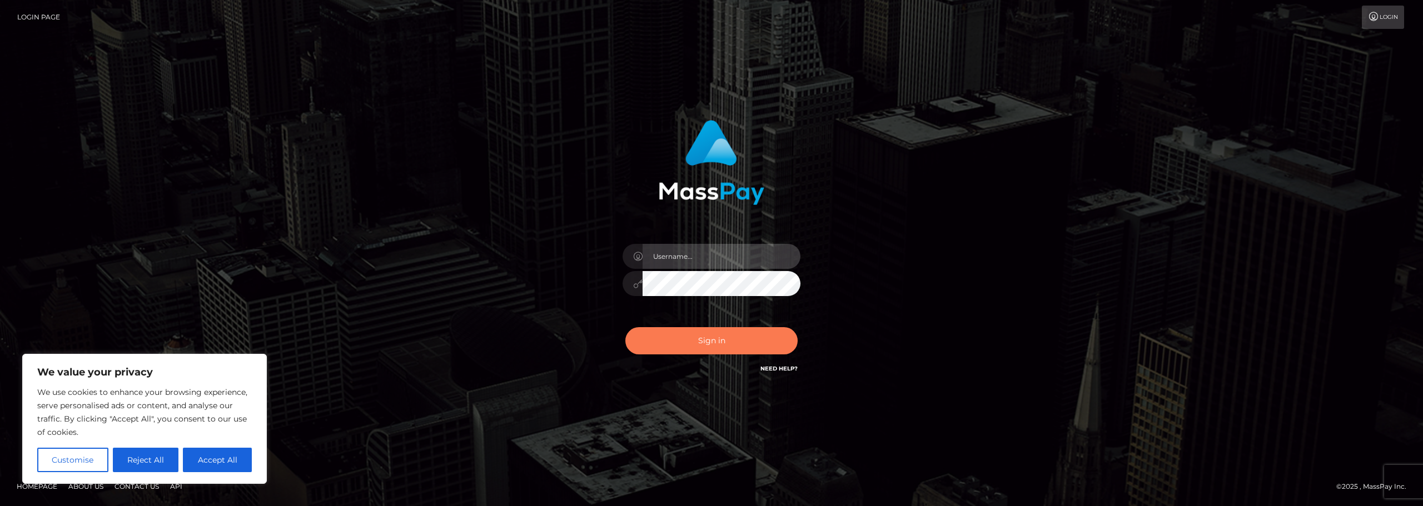
type input "[PERSON_NAME].le-vel"
click at [710, 337] on button "Sign in" at bounding box center [711, 340] width 172 height 27
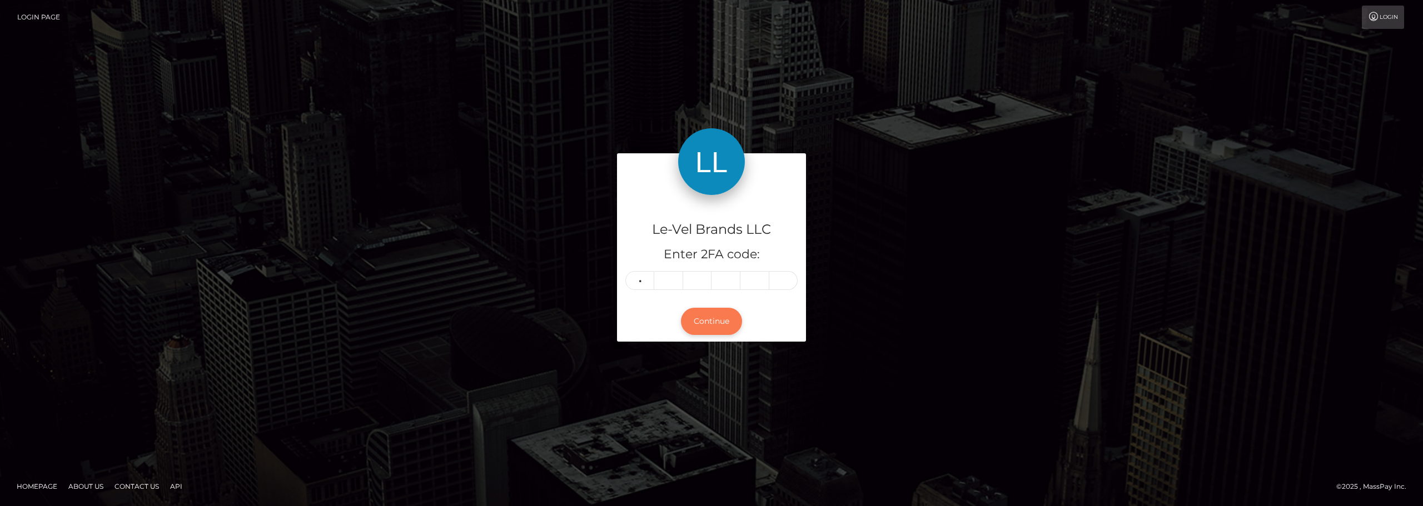
type input "5"
type input "7"
type input "1"
type input "2"
type input "4"
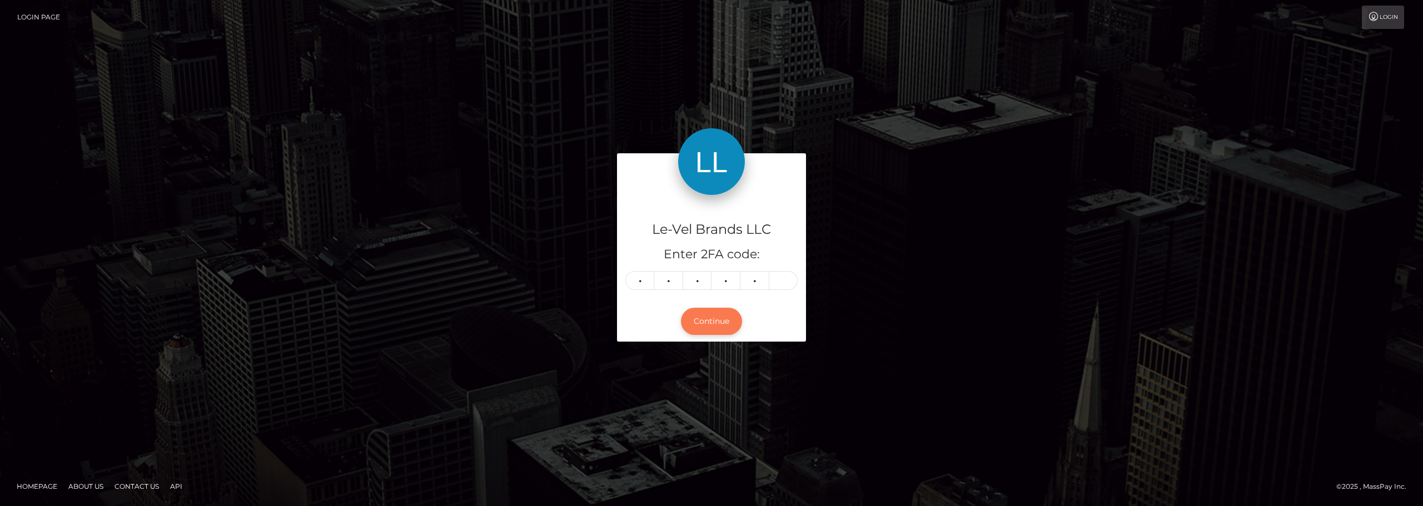
click at [710, 327] on button "Continue" at bounding box center [711, 321] width 61 height 27
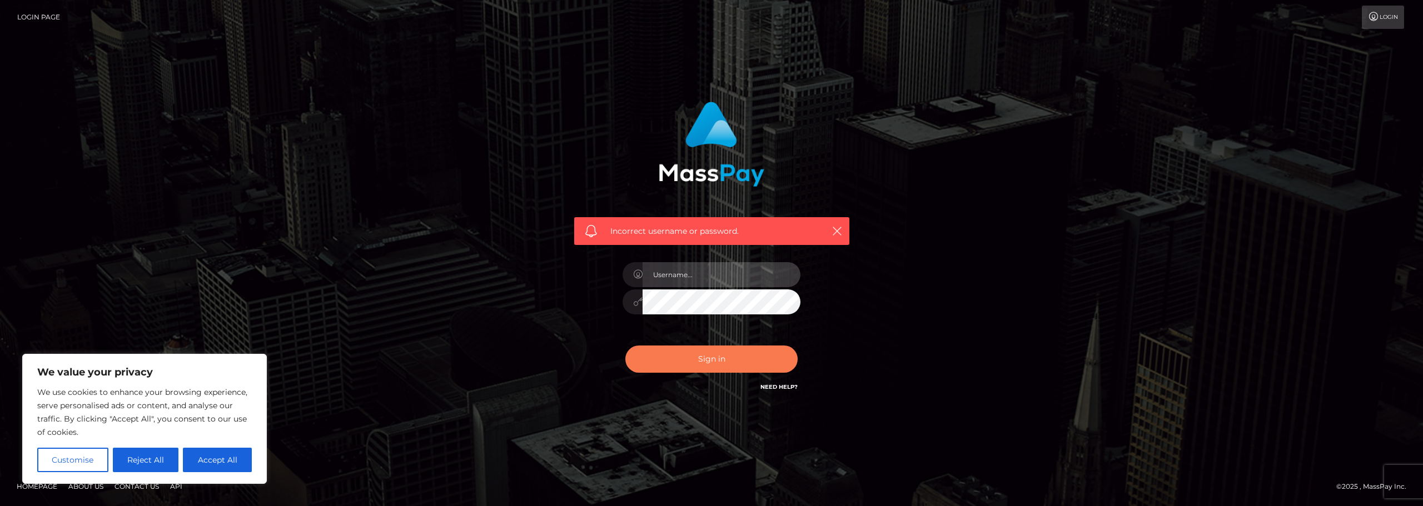
type input "[PERSON_NAME].le-vel"
click at [710, 365] on button "Sign in" at bounding box center [711, 359] width 172 height 27
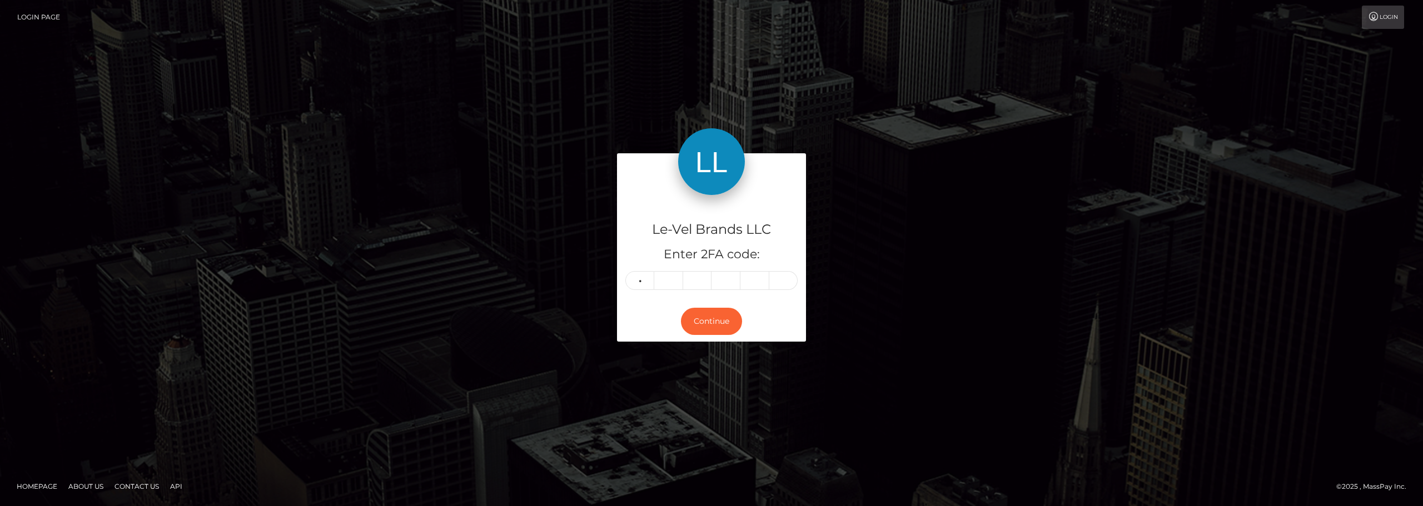
type input "8"
type input "6"
type input "5"
type input "6"
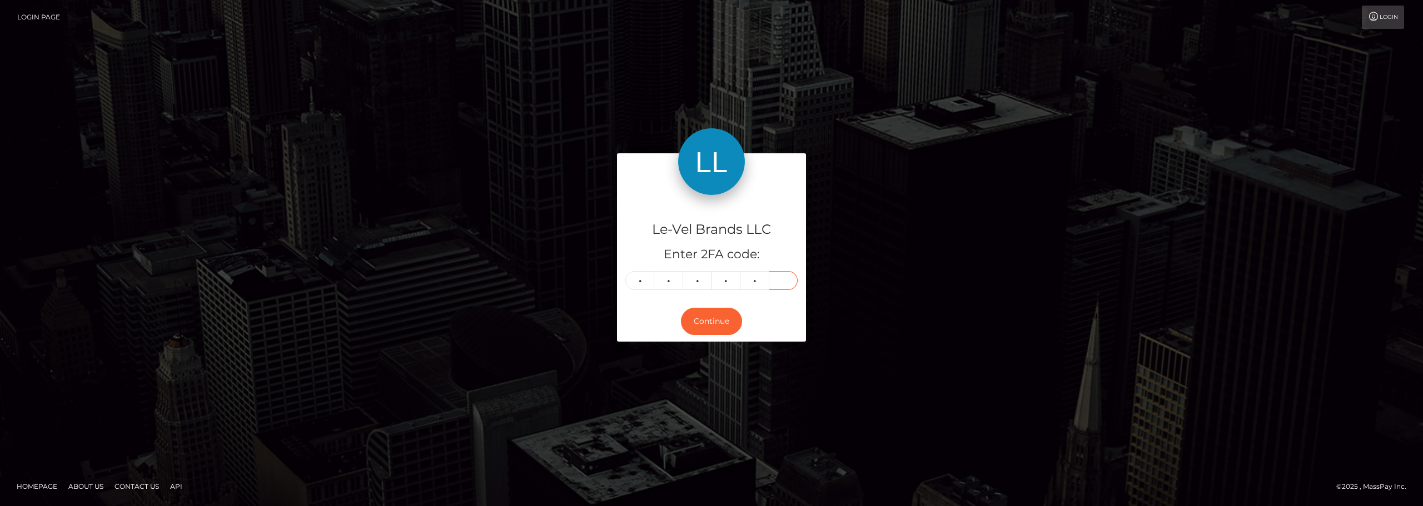
type input "6"
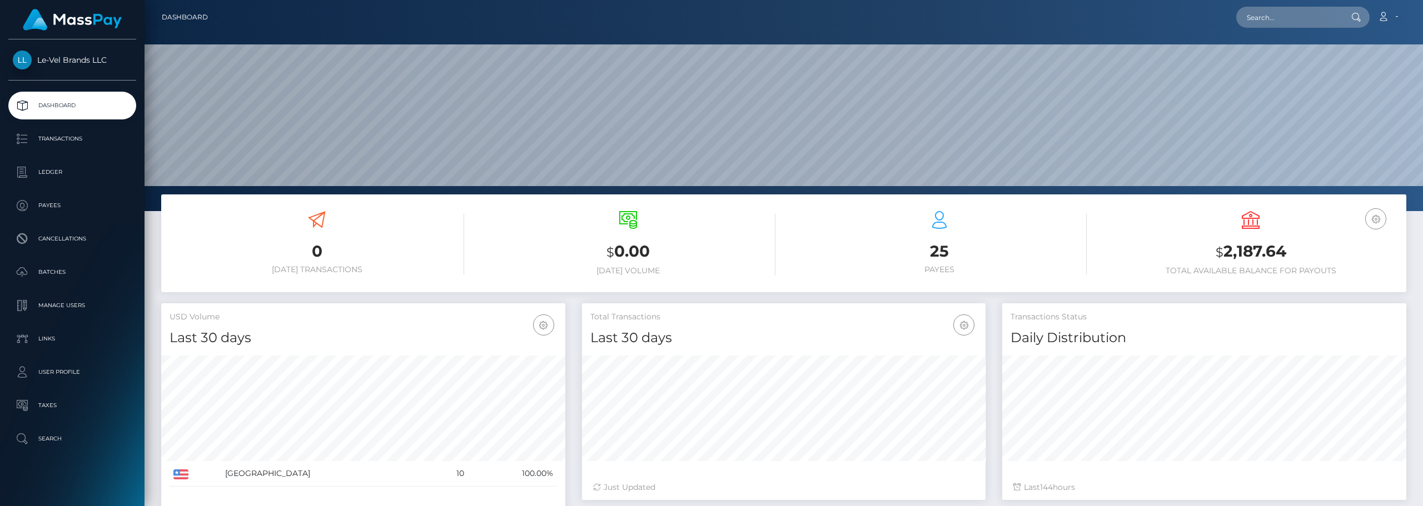
scroll to position [197, 404]
